Goal: Task Accomplishment & Management: Manage account settings

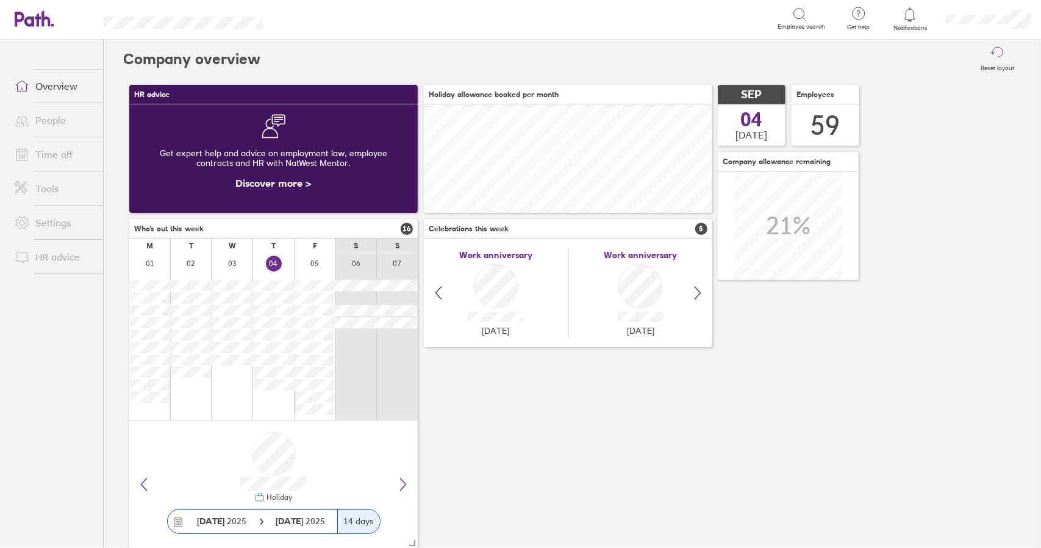
scroll to position [109, 288]
click at [59, 151] on link "Time off" at bounding box center [54, 154] width 98 height 24
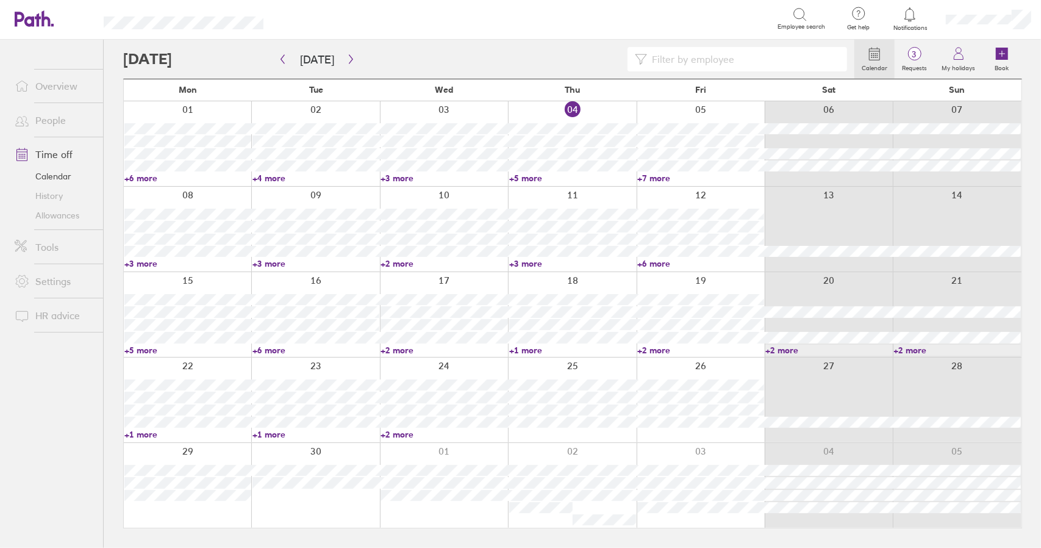
click at [660, 174] on link "+7 more" at bounding box center [700, 178] width 127 height 11
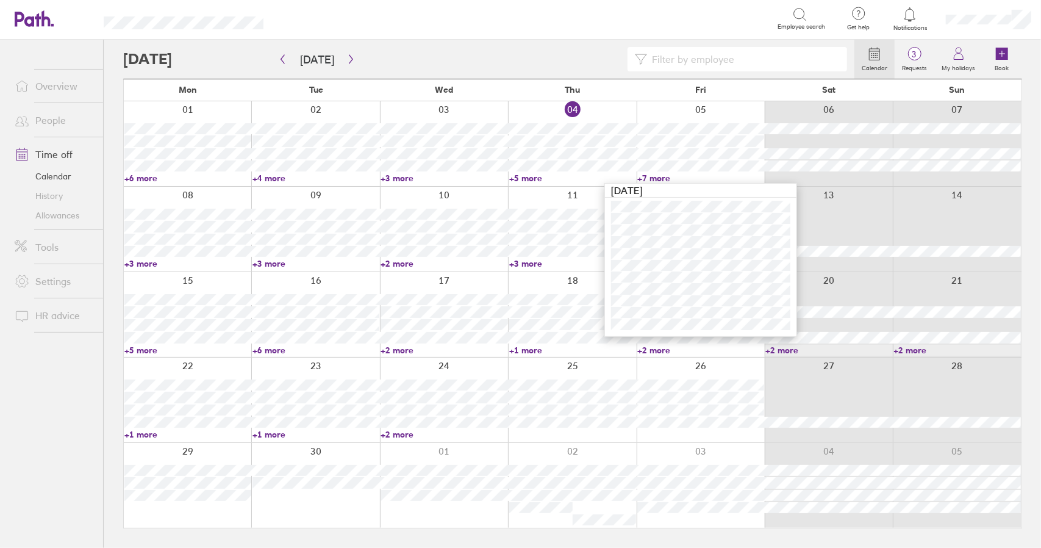
click at [649, 172] on div at bounding box center [701, 143] width 128 height 85
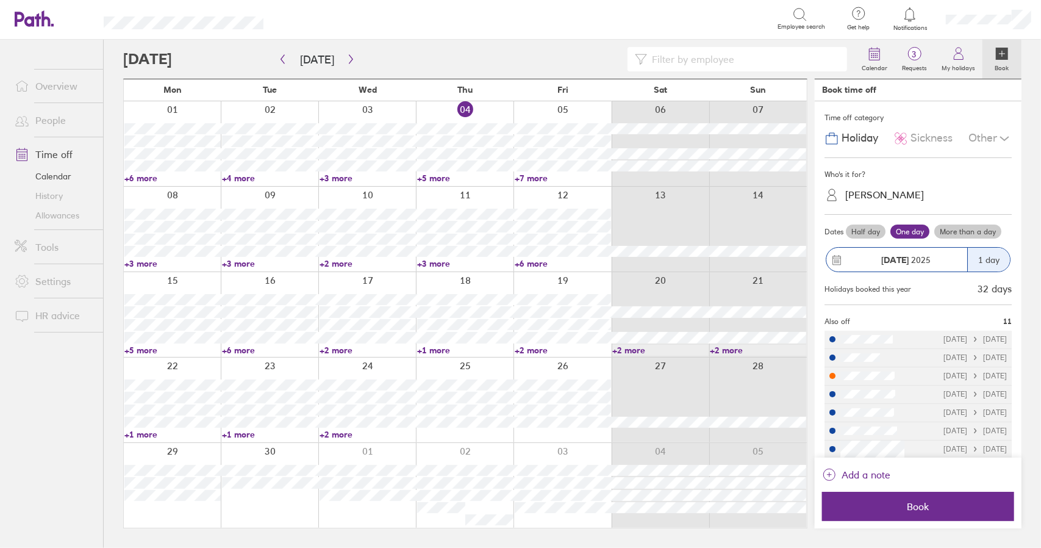
click at [534, 176] on link "+7 more" at bounding box center [563, 178] width 96 height 11
